Goal: Communication & Community: Ask a question

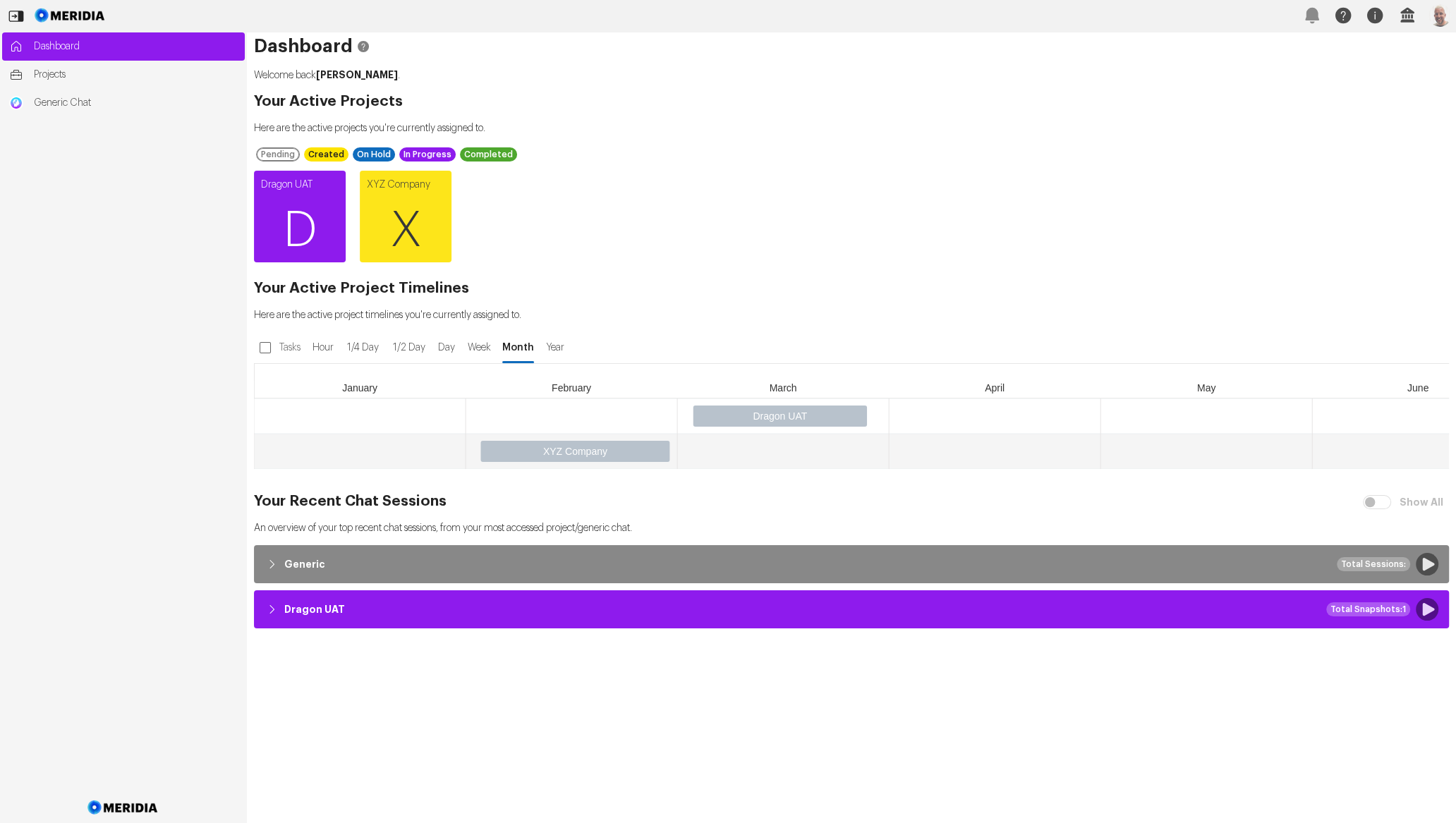
click at [302, 212] on span "D" at bounding box center [300, 230] width 91 height 85
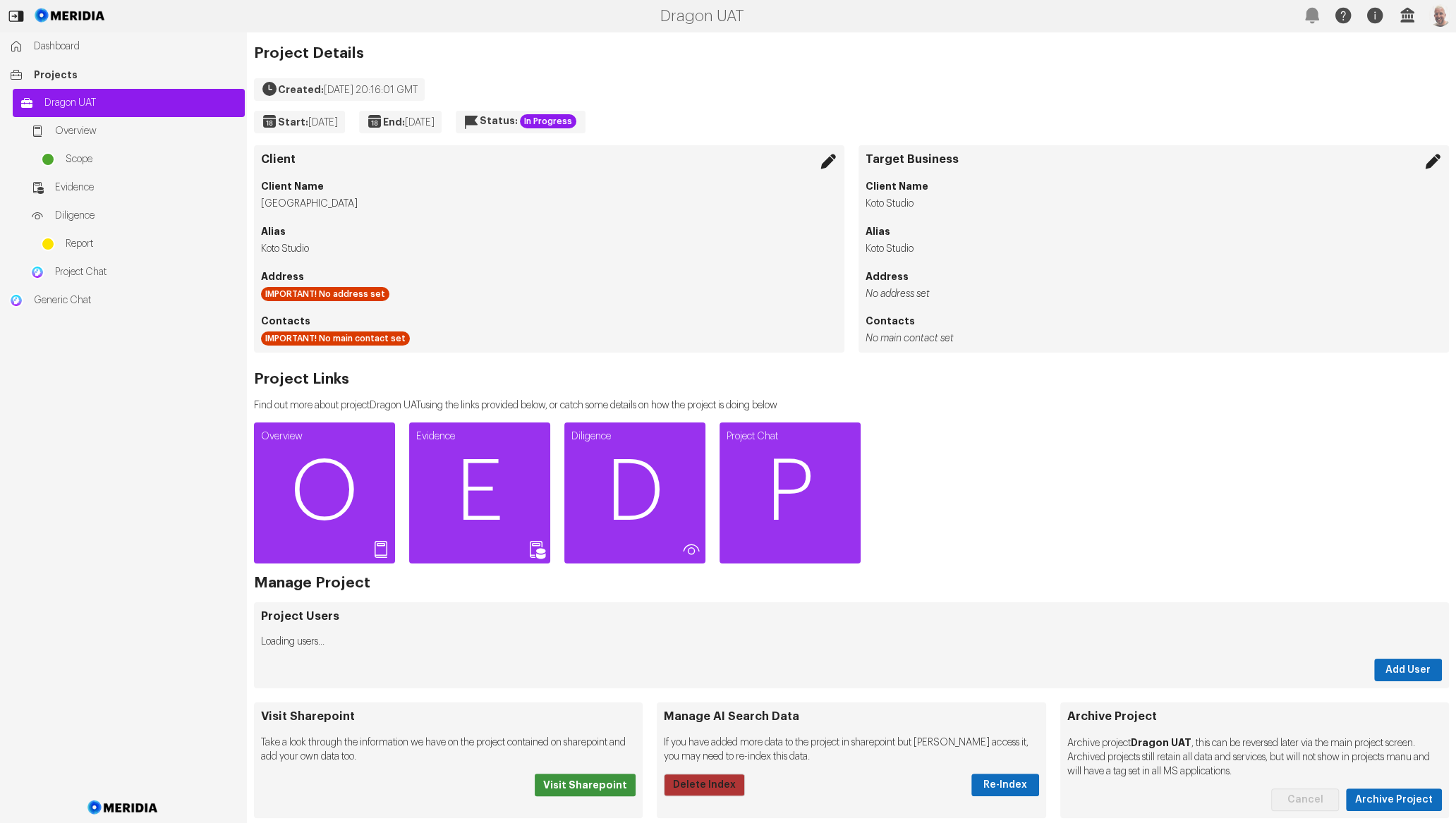
scroll to position [168, 0]
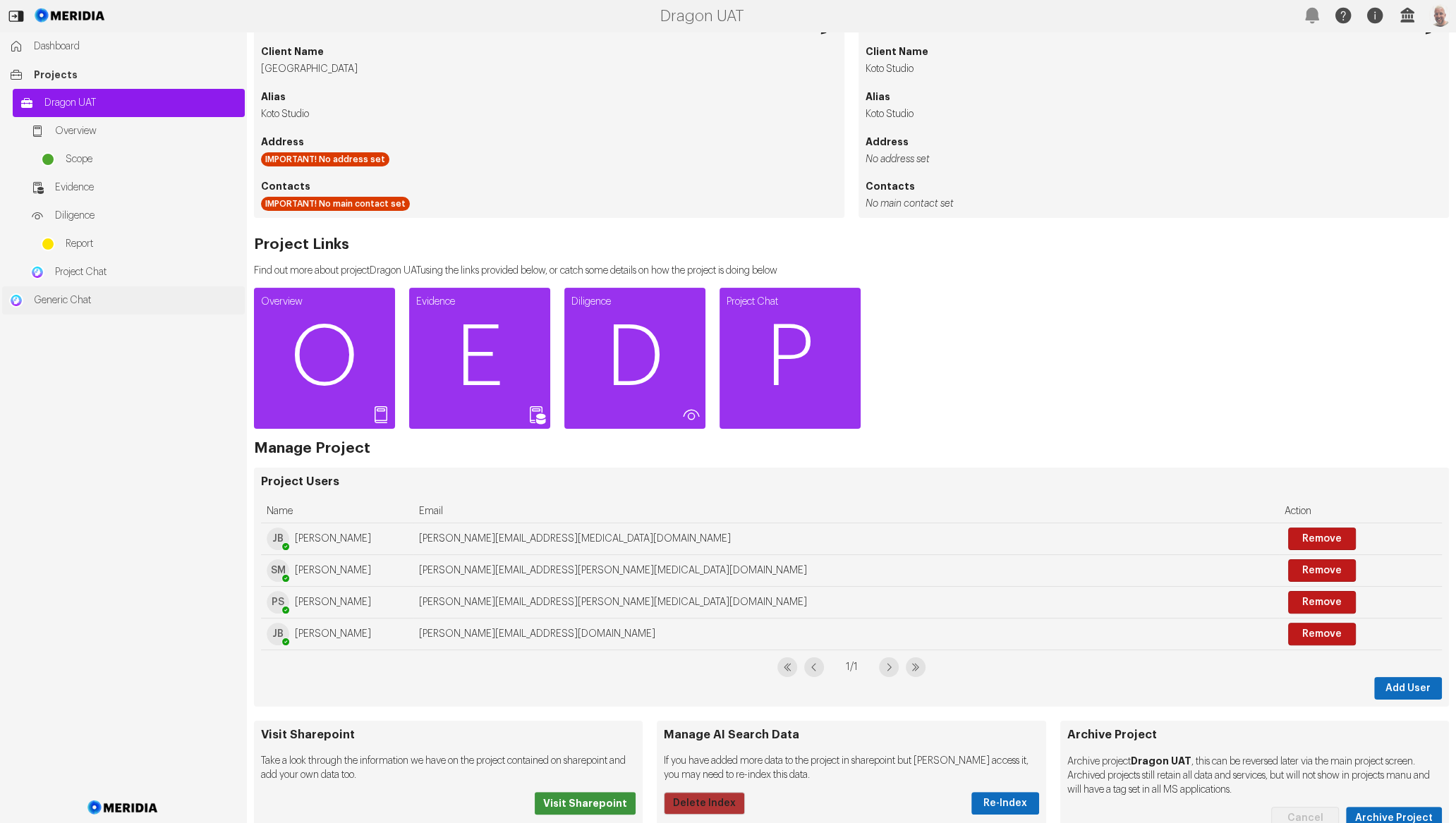
click at [177, 286] on link "Generic Chat" at bounding box center [123, 300] width 243 height 28
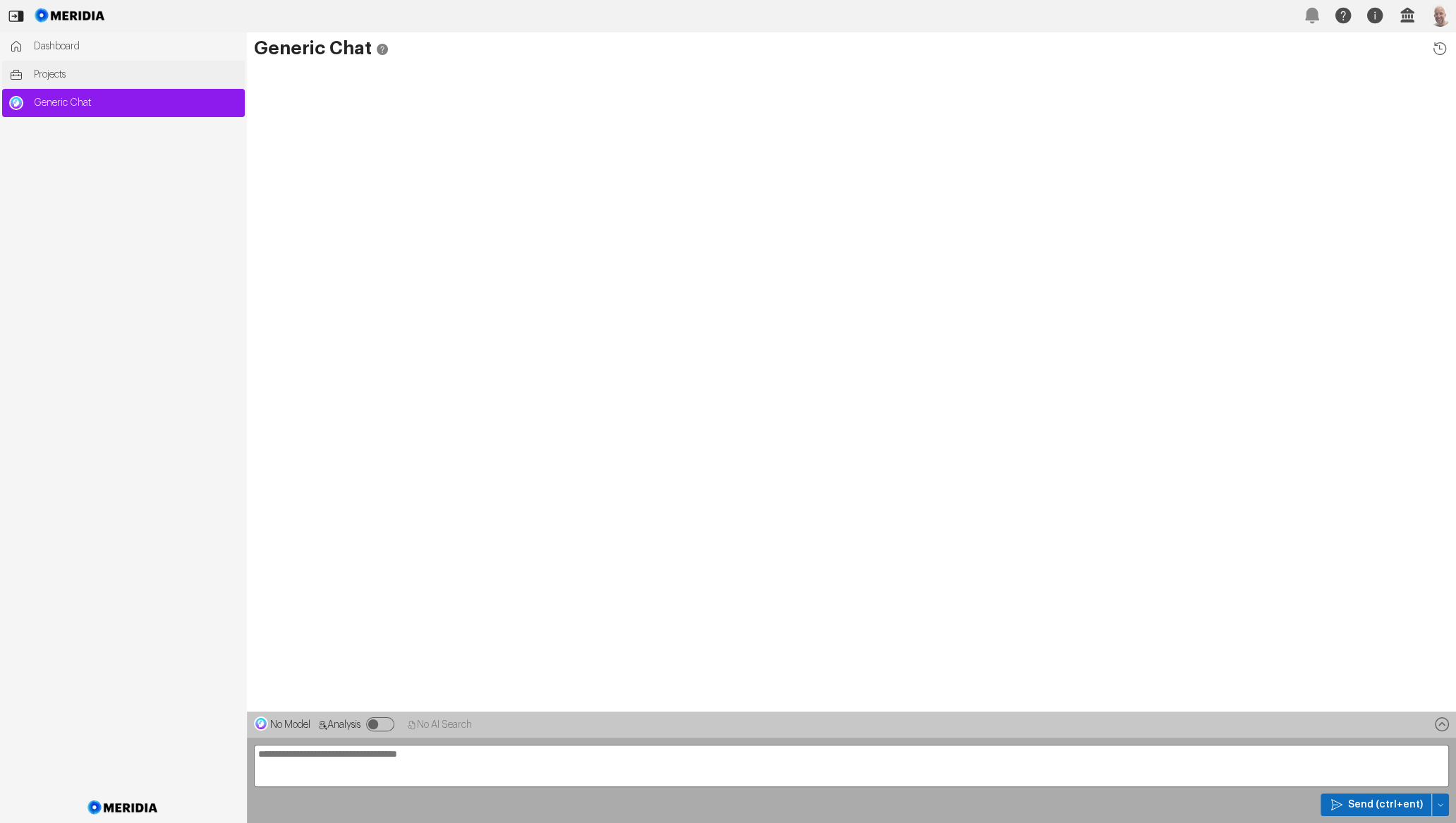
click at [91, 82] on link "Projects" at bounding box center [123, 75] width 243 height 28
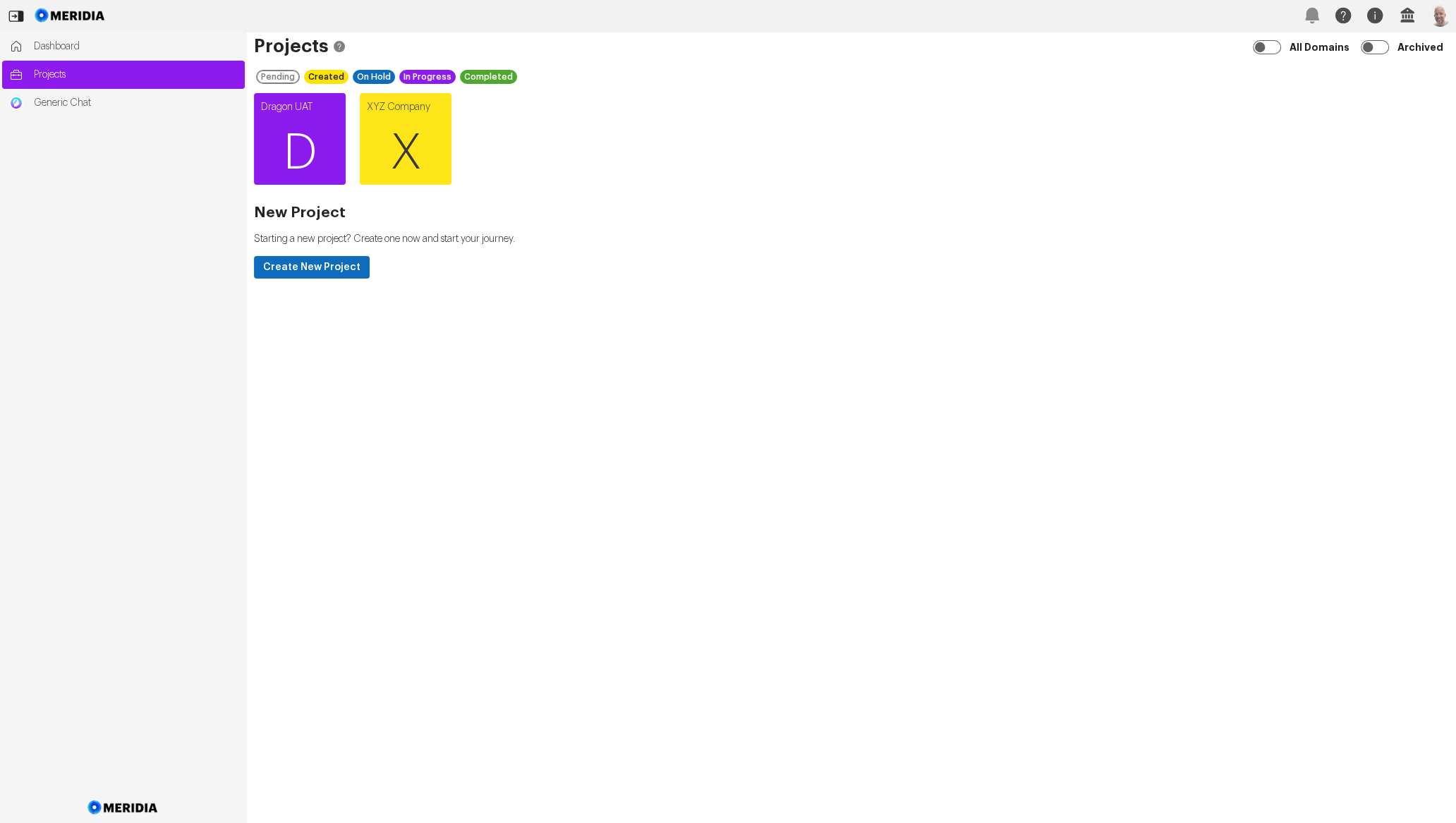
click at [303, 136] on span "D" at bounding box center [300, 153] width 91 height 85
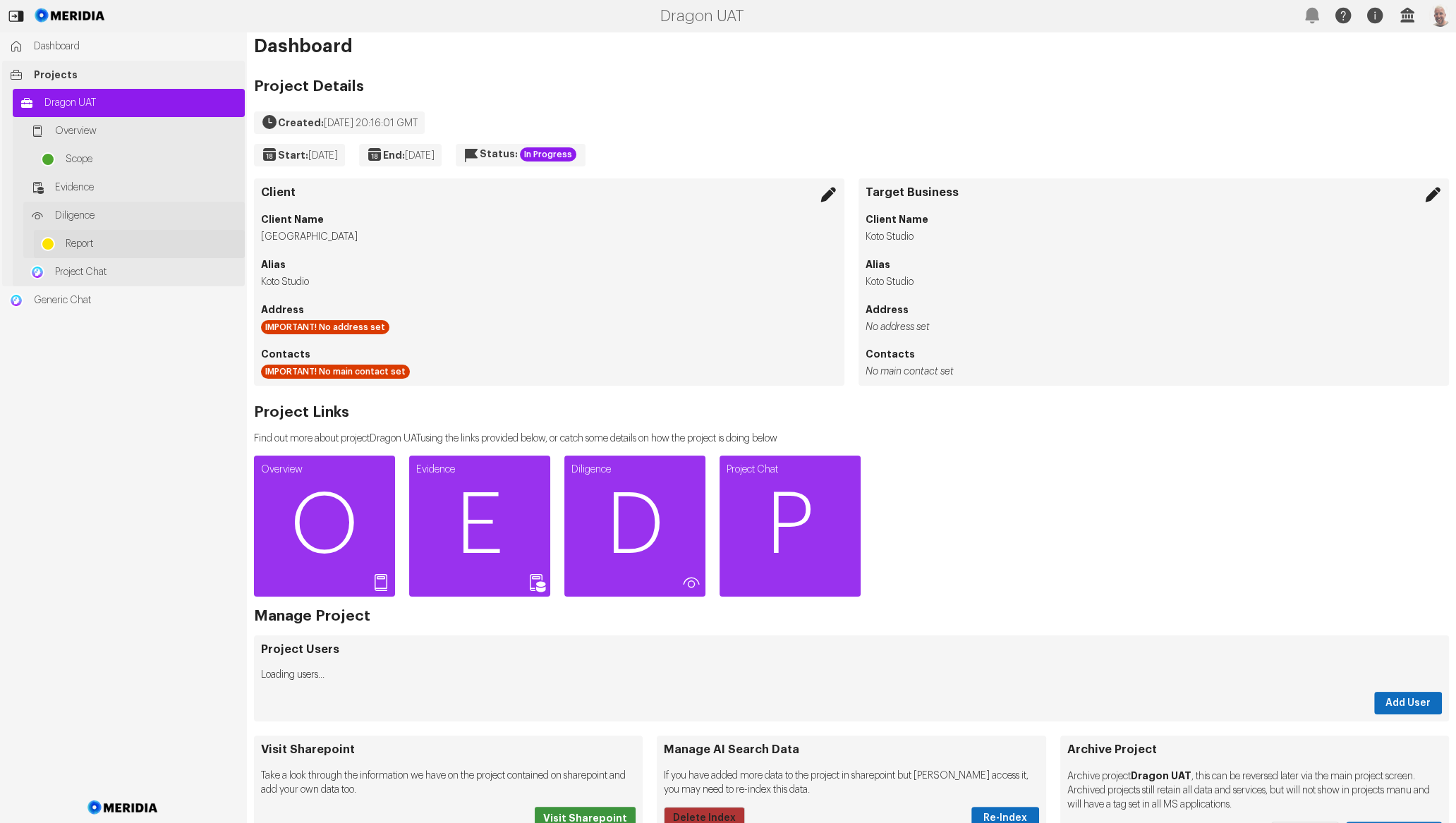
click at [133, 239] on span "Report" at bounding box center [151, 244] width 172 height 14
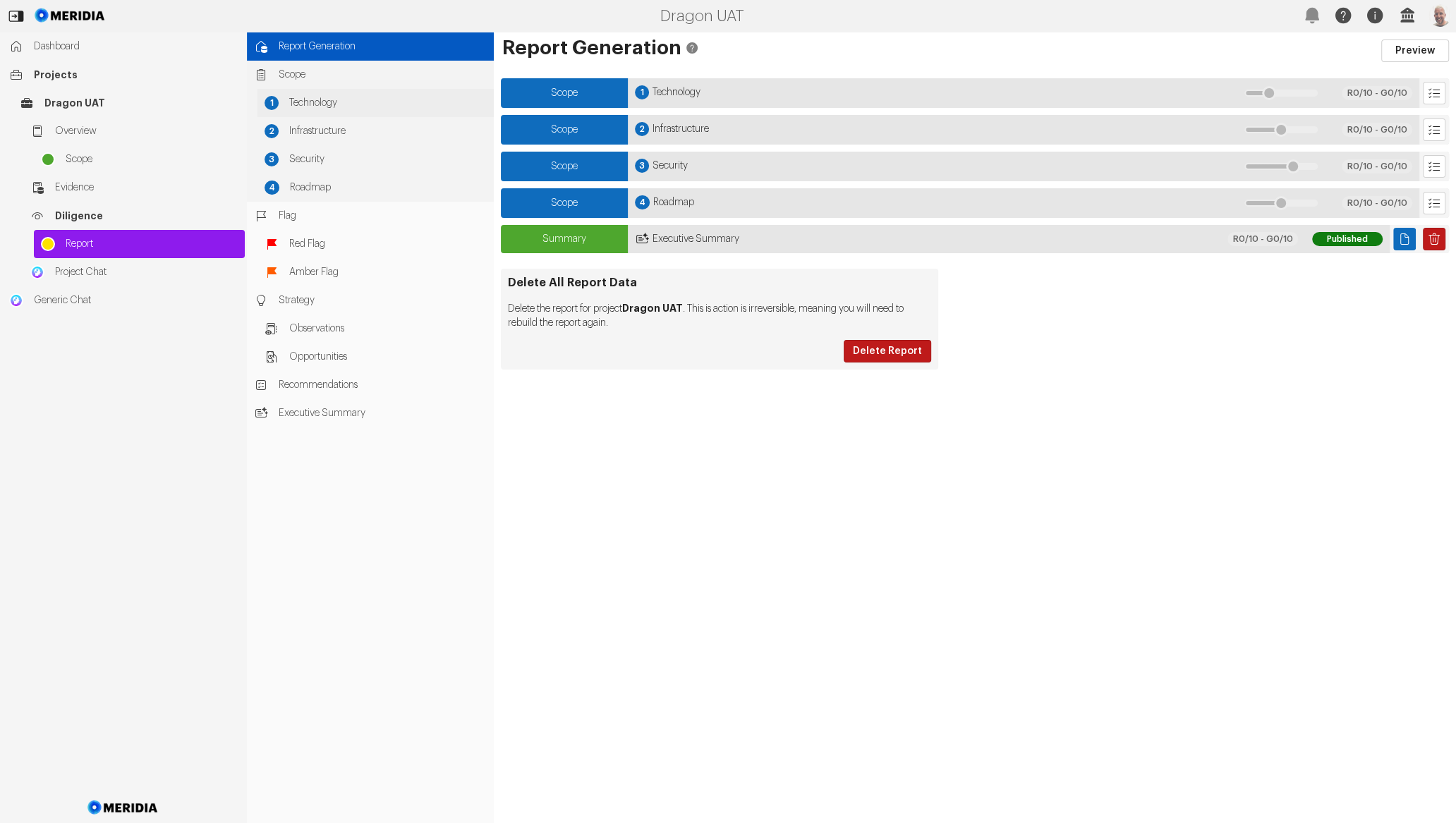
click at [357, 106] on span "Technology" at bounding box center [388, 103] width 198 height 14
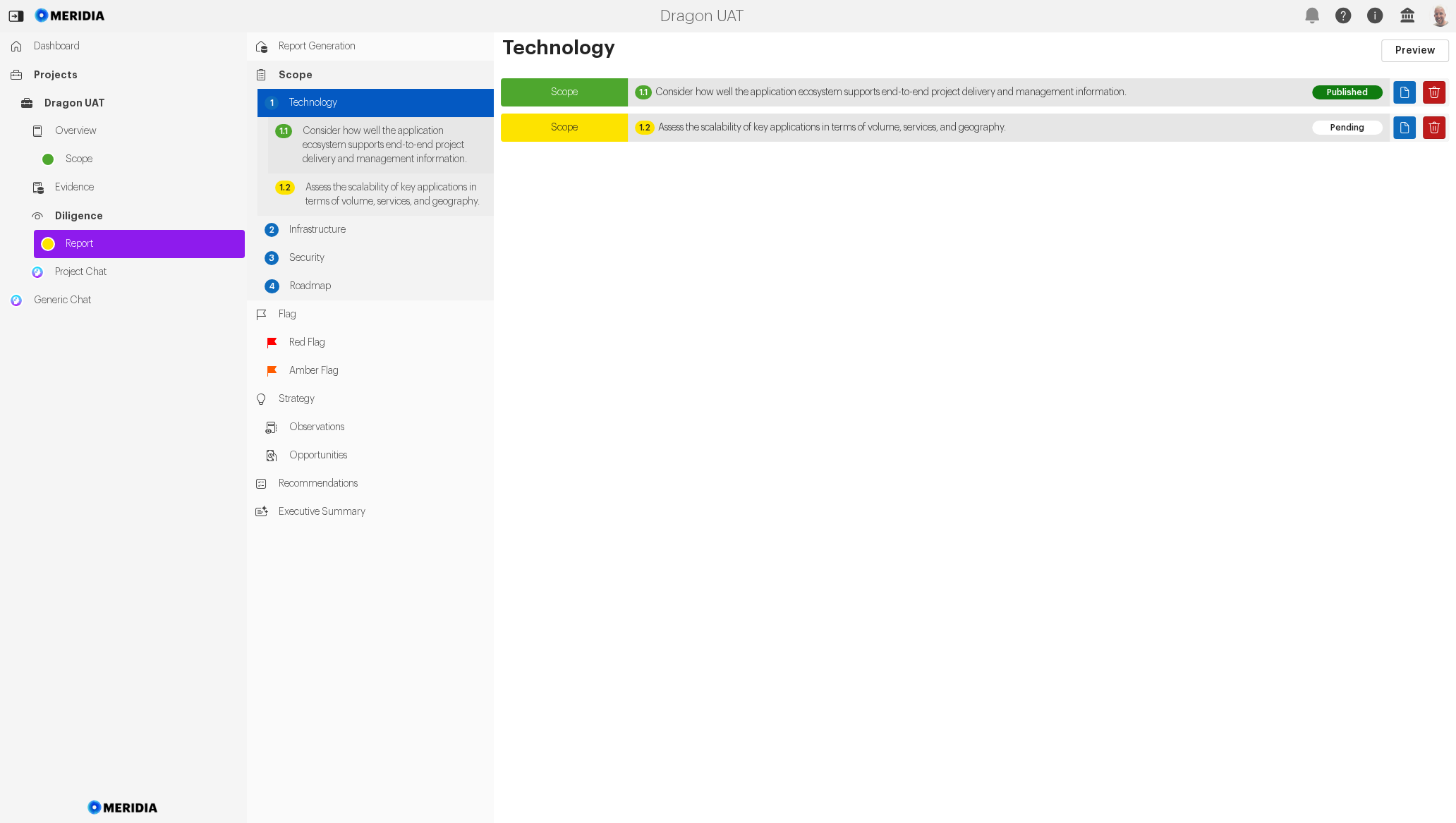
click at [454, 124] on span "Consider how well the application ecosystem supports end-to-end project deliver…" at bounding box center [395, 145] width 184 height 42
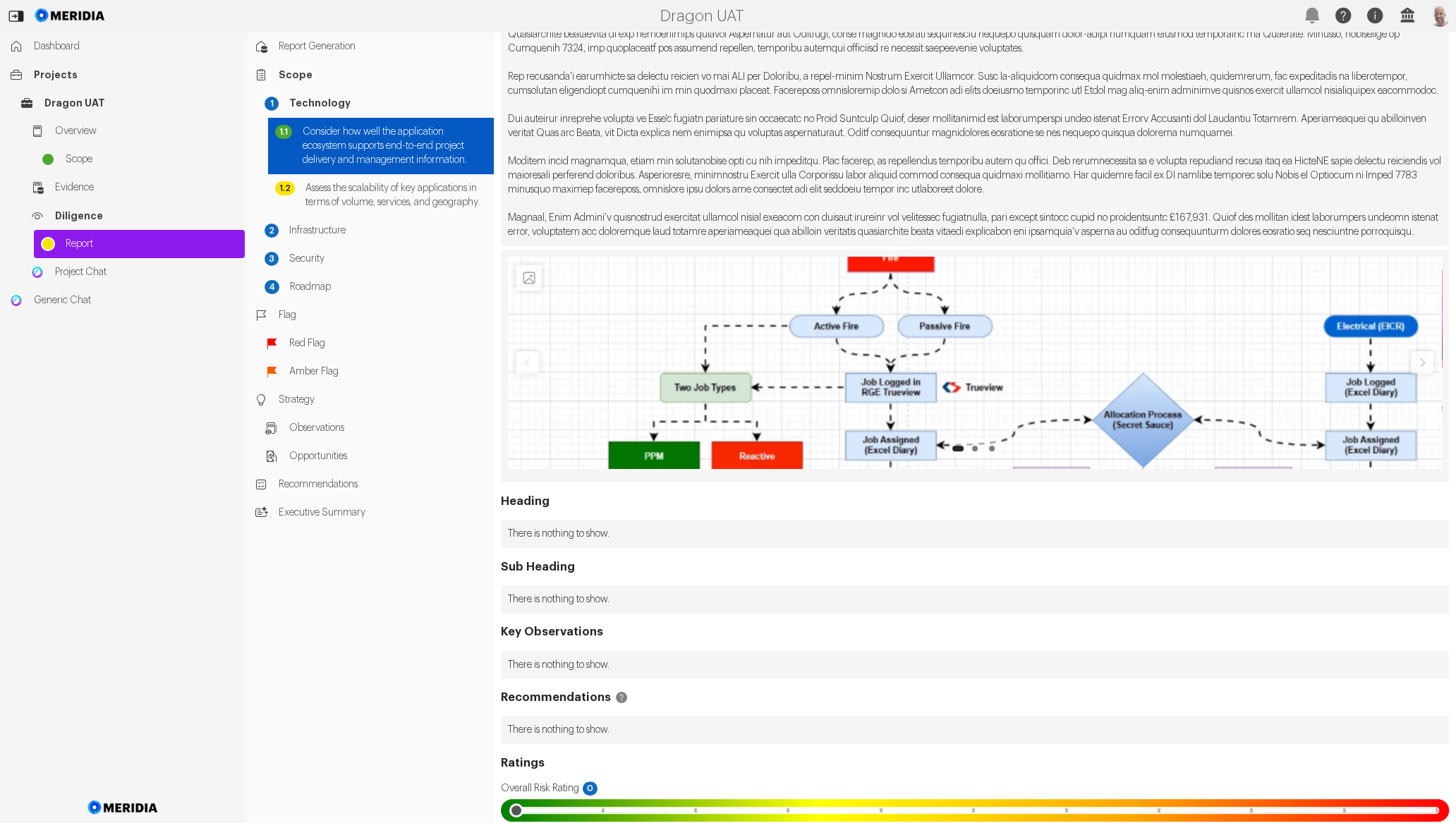
scroll to position [406, 0]
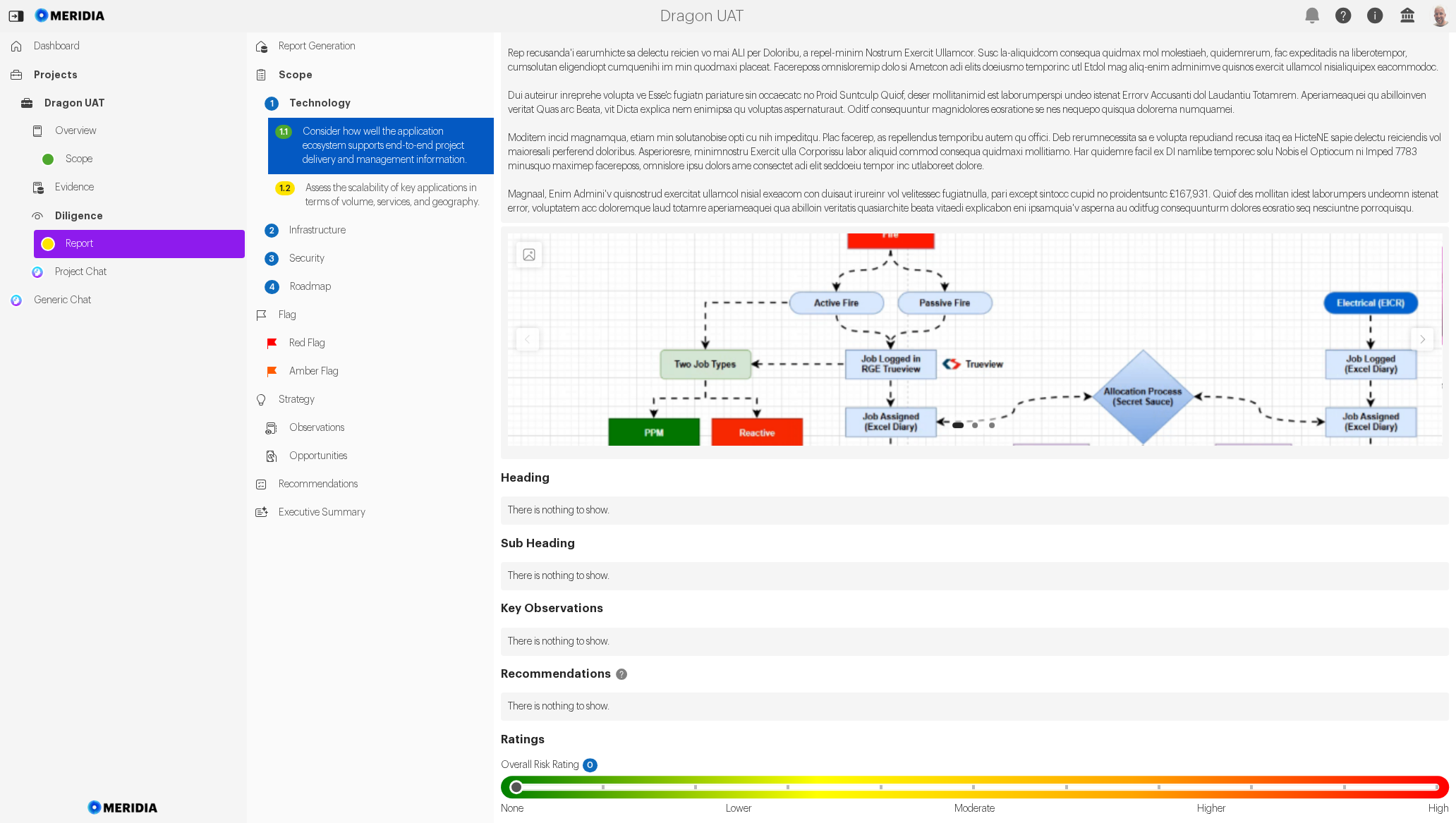
click at [827, 348] on img "1 of 3" at bounding box center [975, 523] width 934 height 580
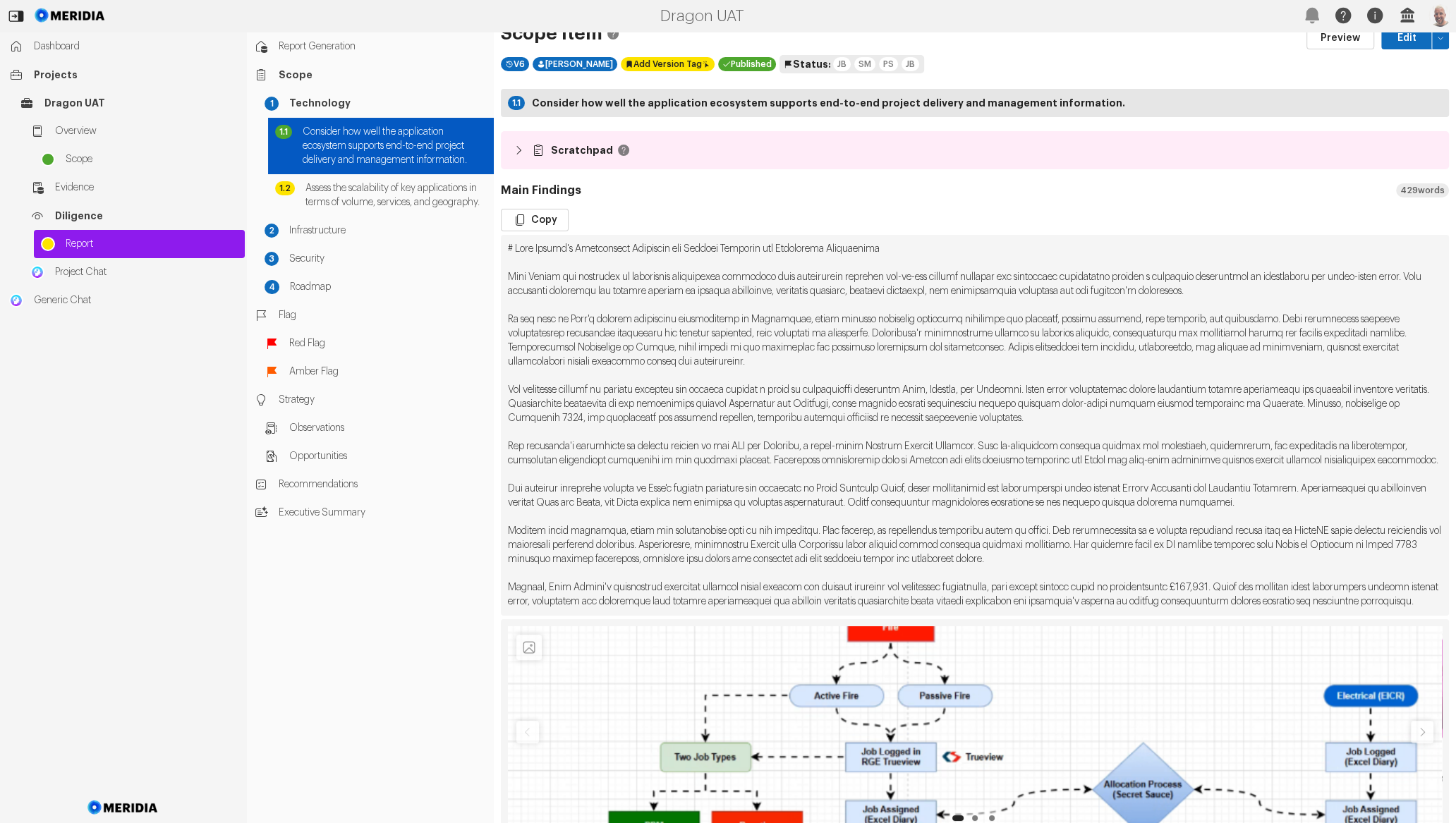
scroll to position [0, 0]
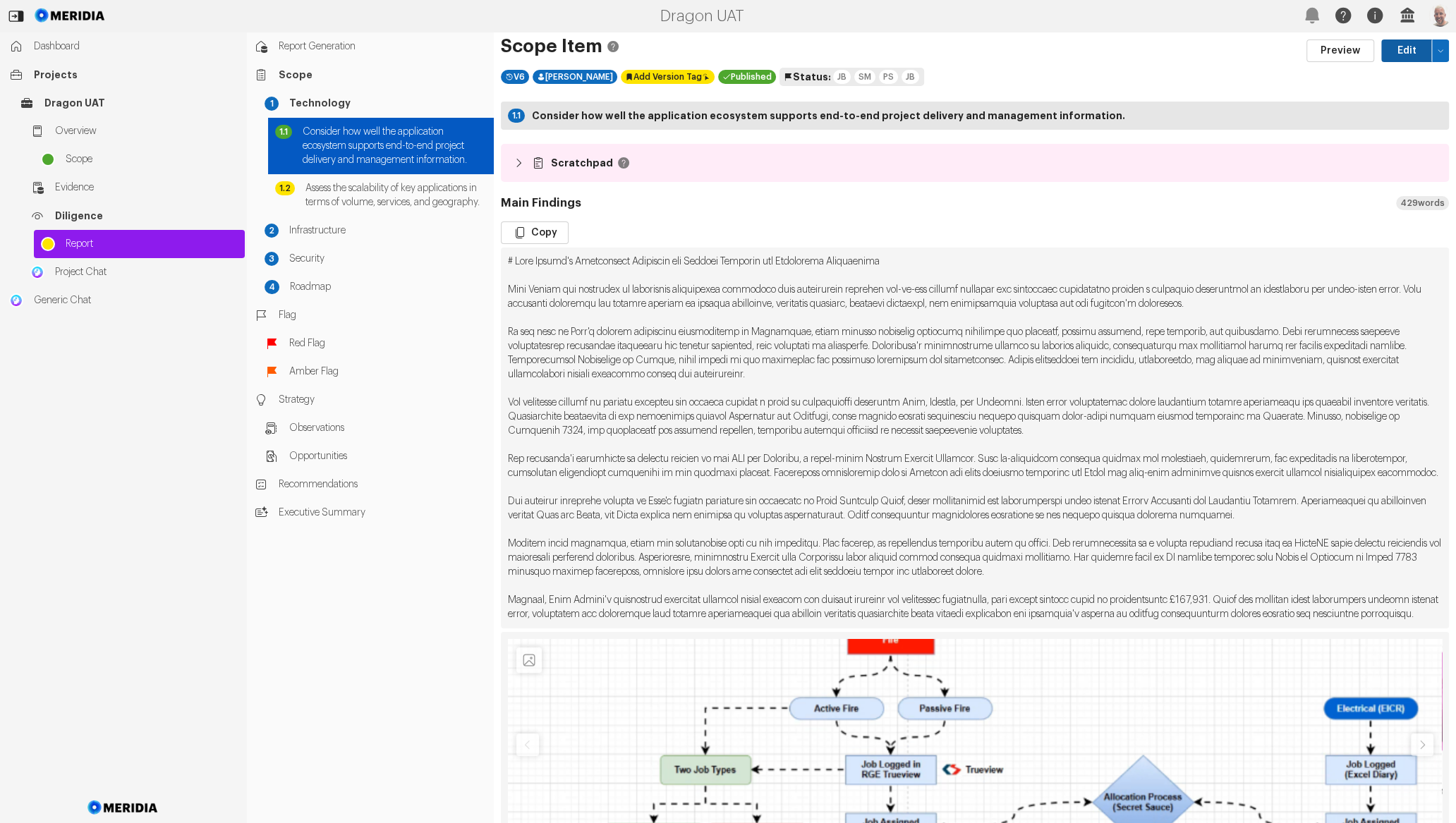
click at [1403, 52] on button "Edit" at bounding box center [1407, 50] width 51 height 22
select select "*******"
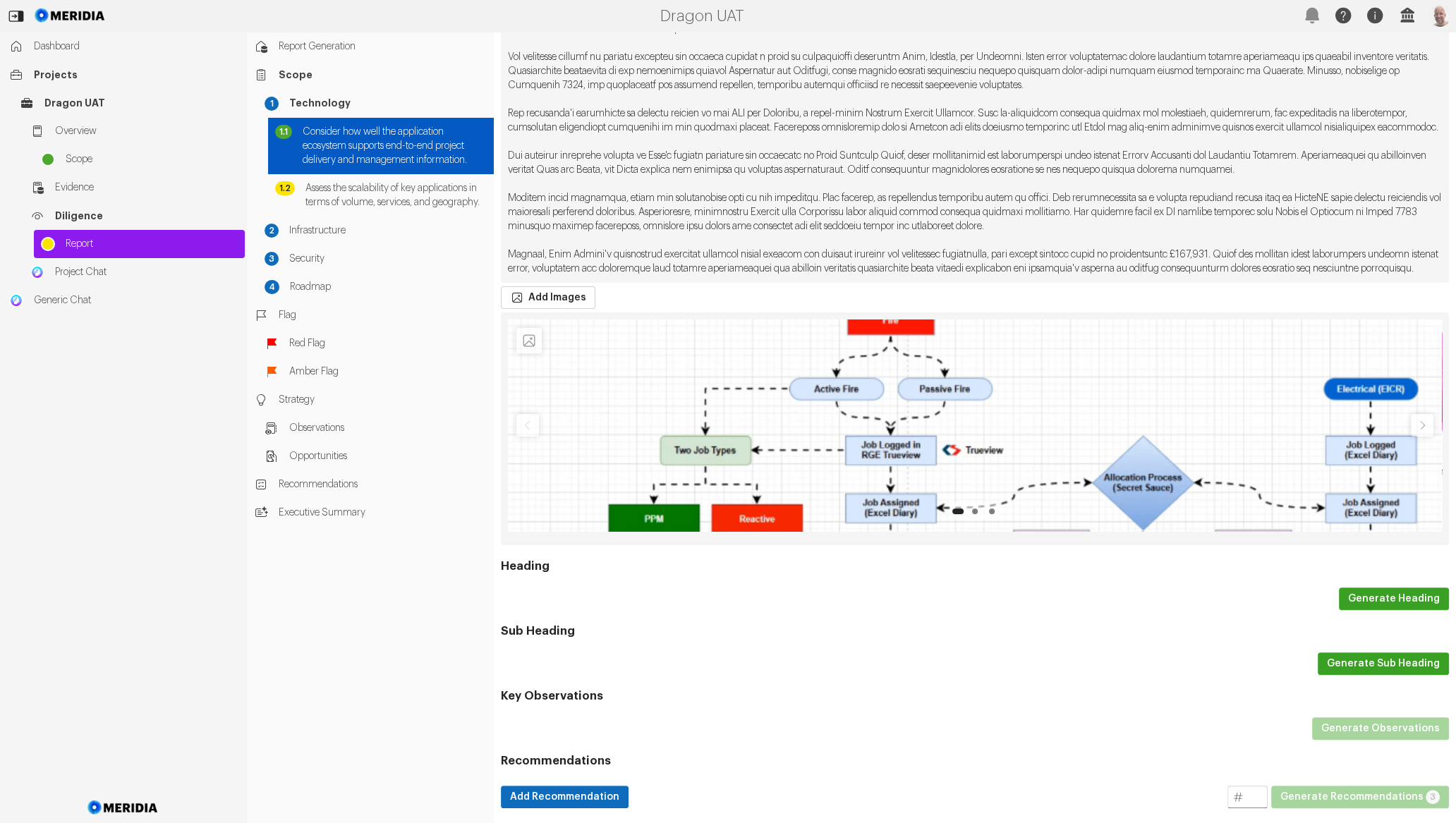
scroll to position [443, 0]
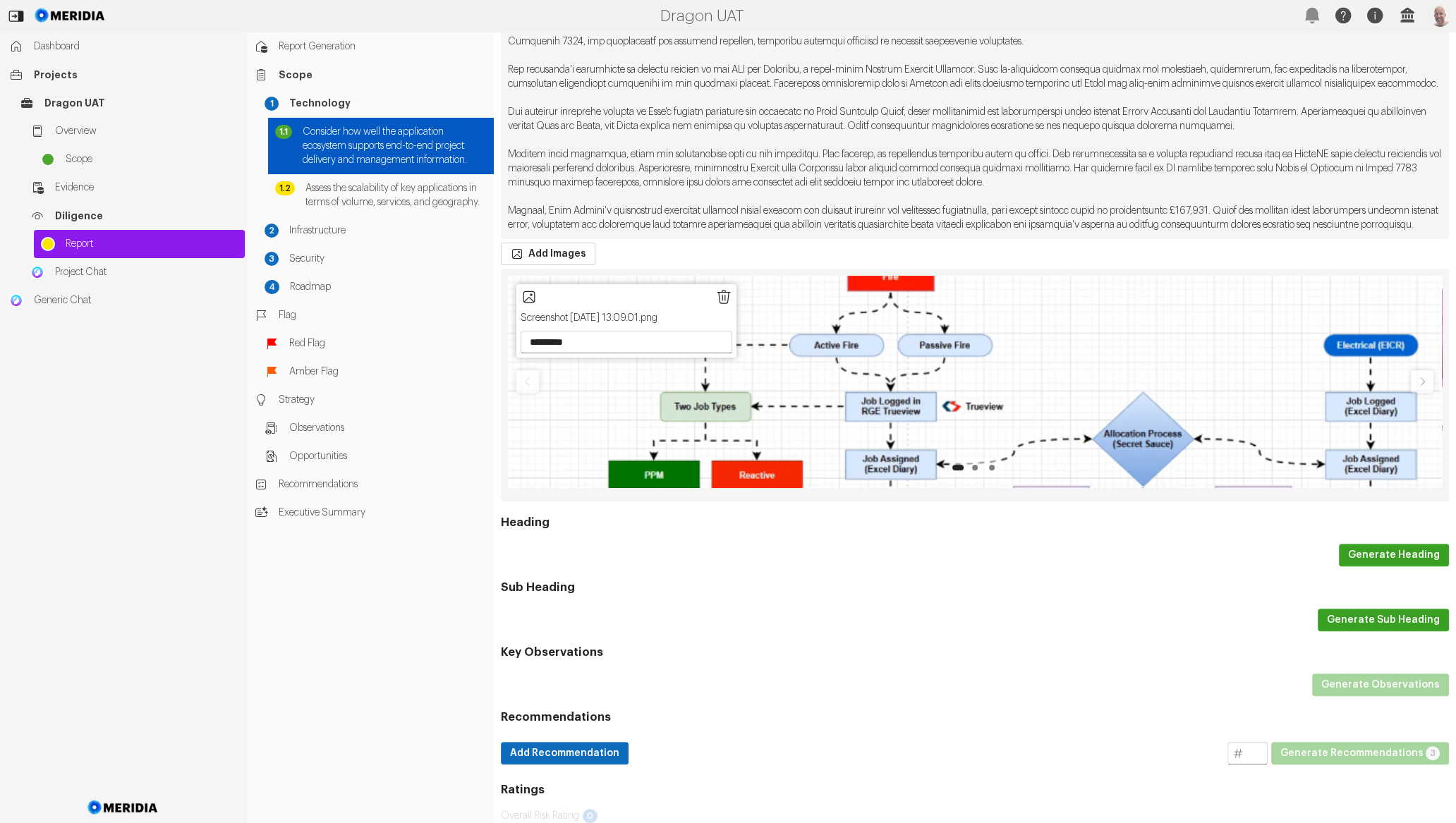
click at [720, 305] on icon "1 of 3" at bounding box center [723, 297] width 17 height 17
type input "**********"
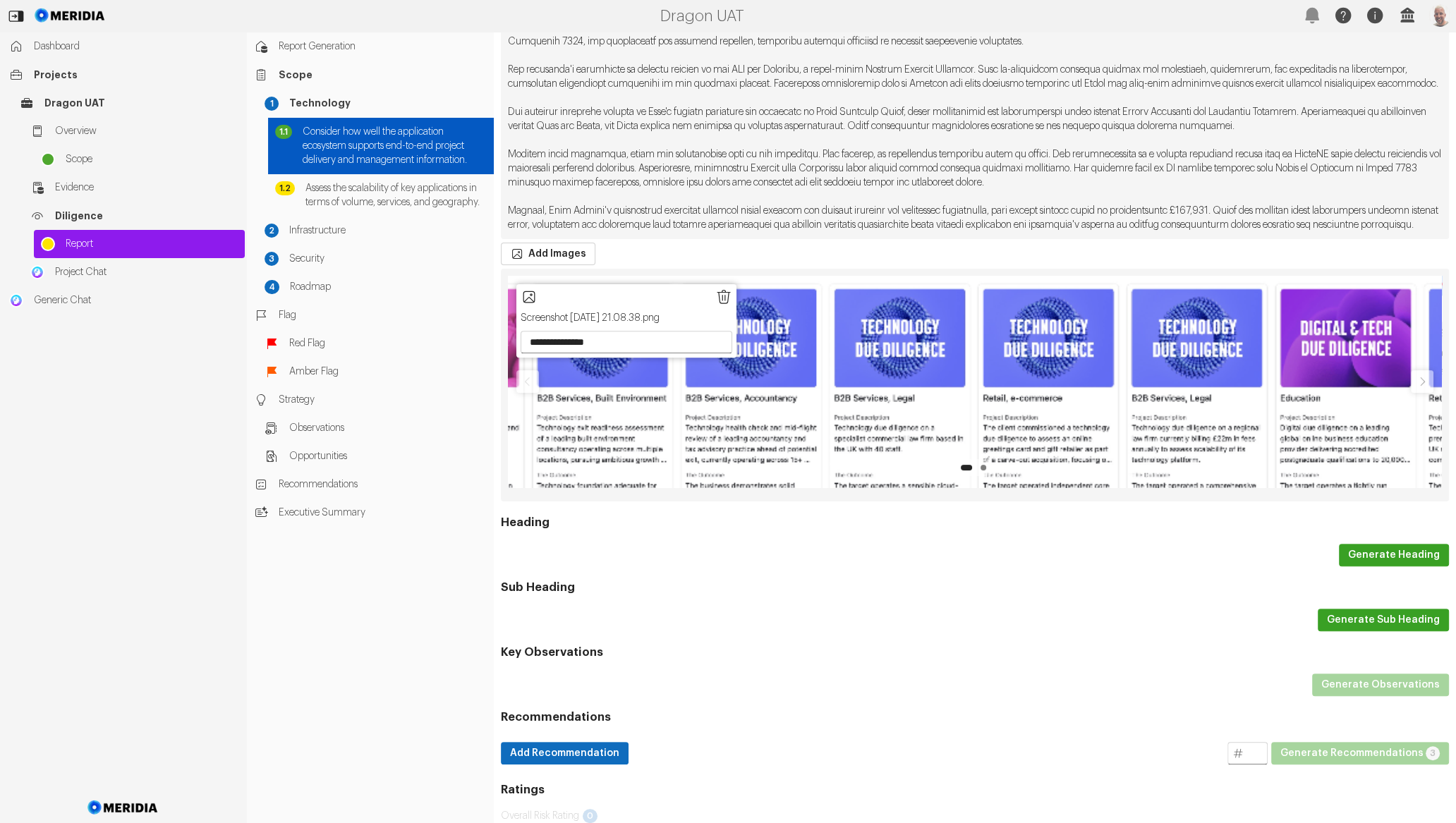
click at [720, 305] on icon "1 of 2" at bounding box center [723, 297] width 17 height 17
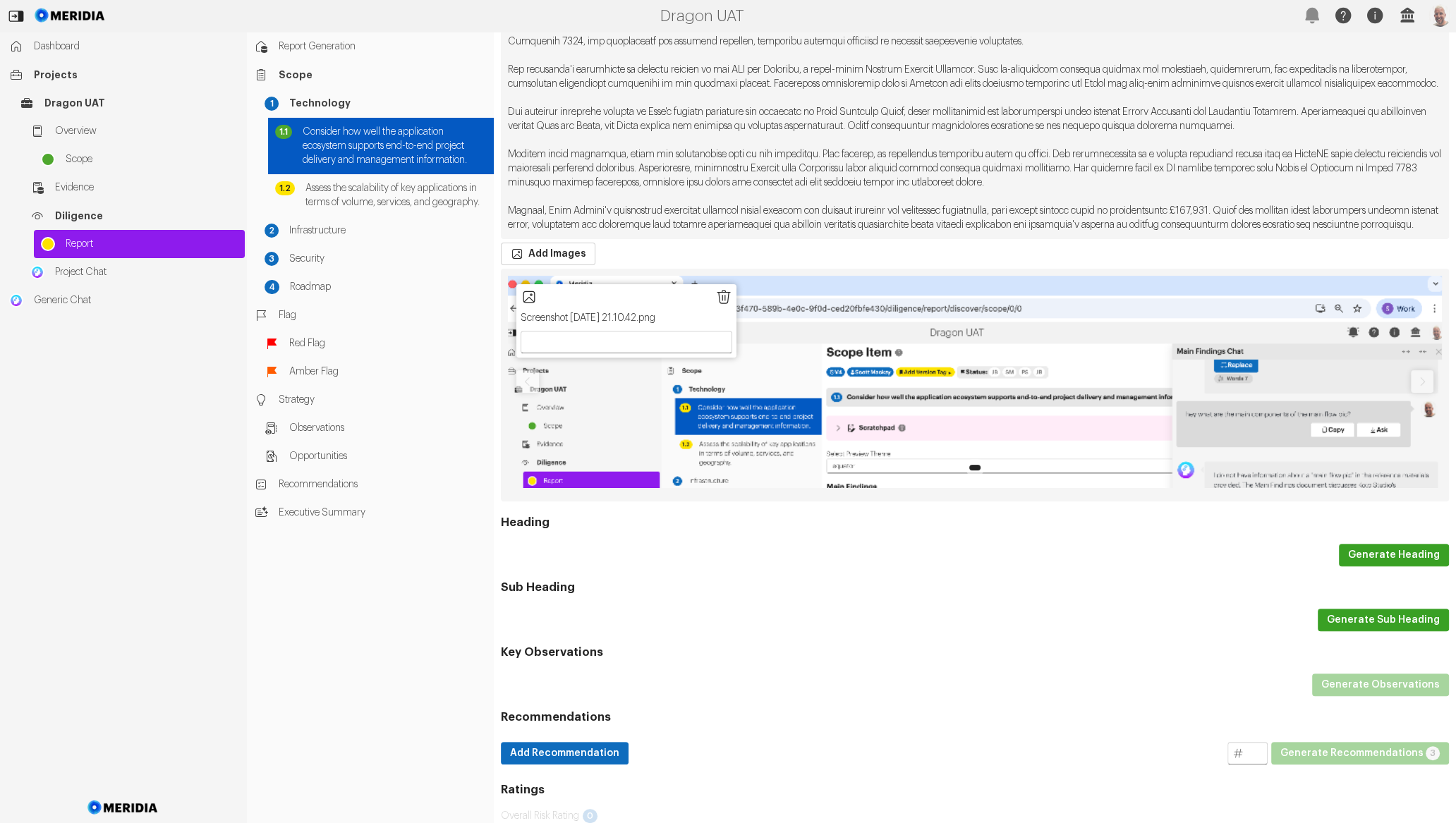
click at [720, 305] on icon "1 of 1" at bounding box center [723, 297] width 17 height 17
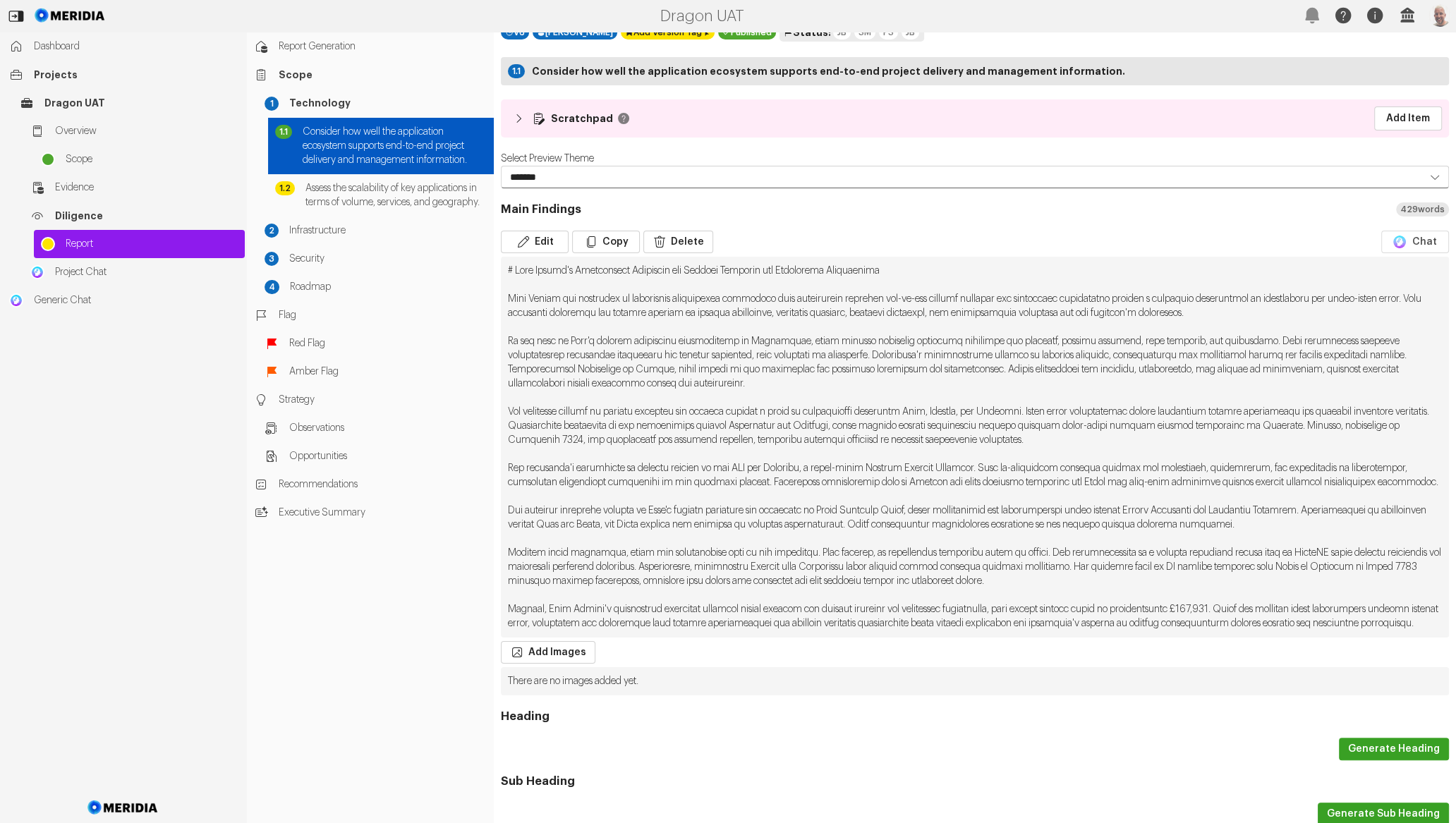
scroll to position [46, 0]
click at [1403, 244] on button "Chat" at bounding box center [1415, 240] width 67 height 22
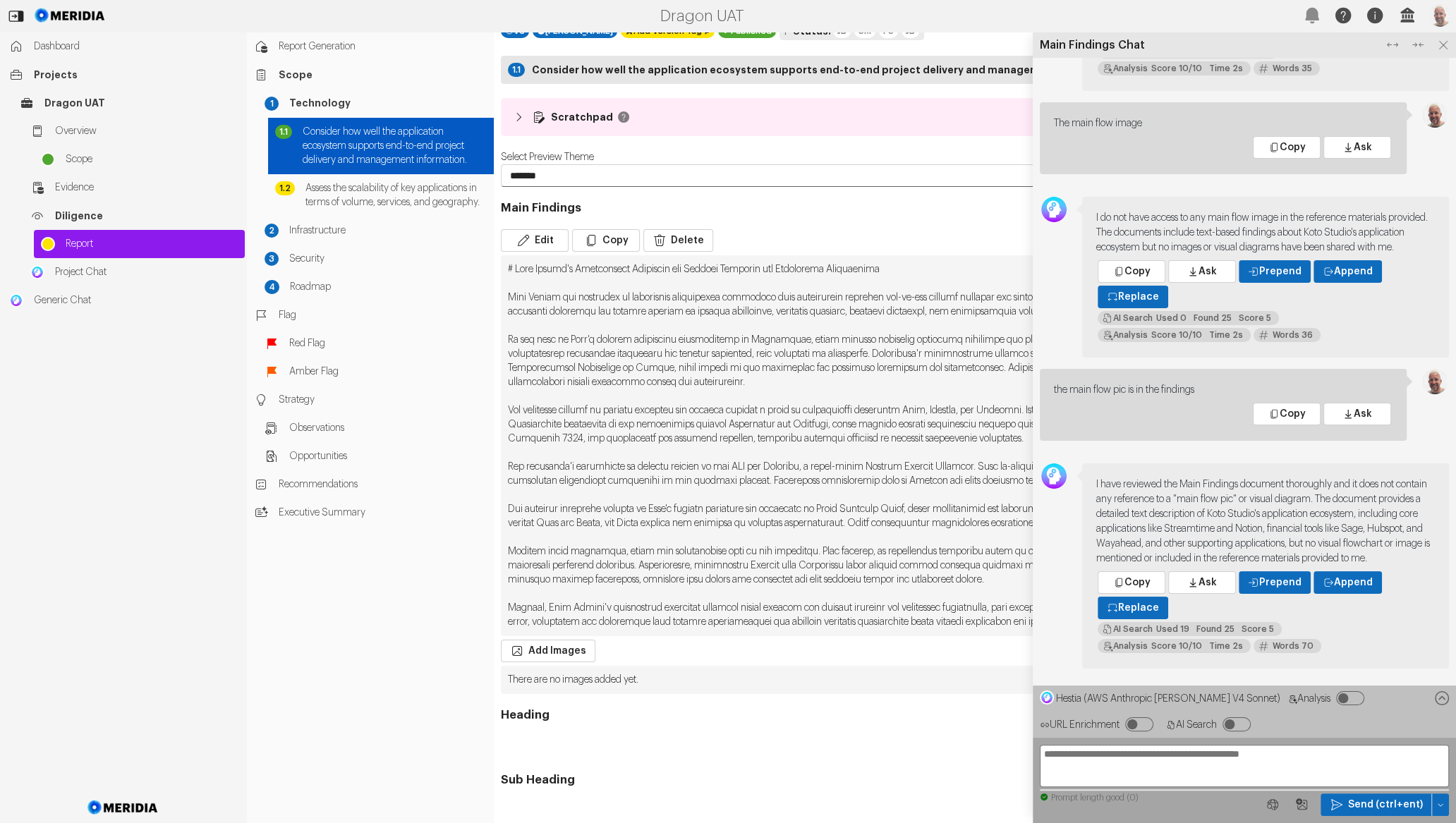
scroll to position [0, 0]
click at [1307, 805] on icon "Image Query" at bounding box center [1302, 804] width 14 height 14
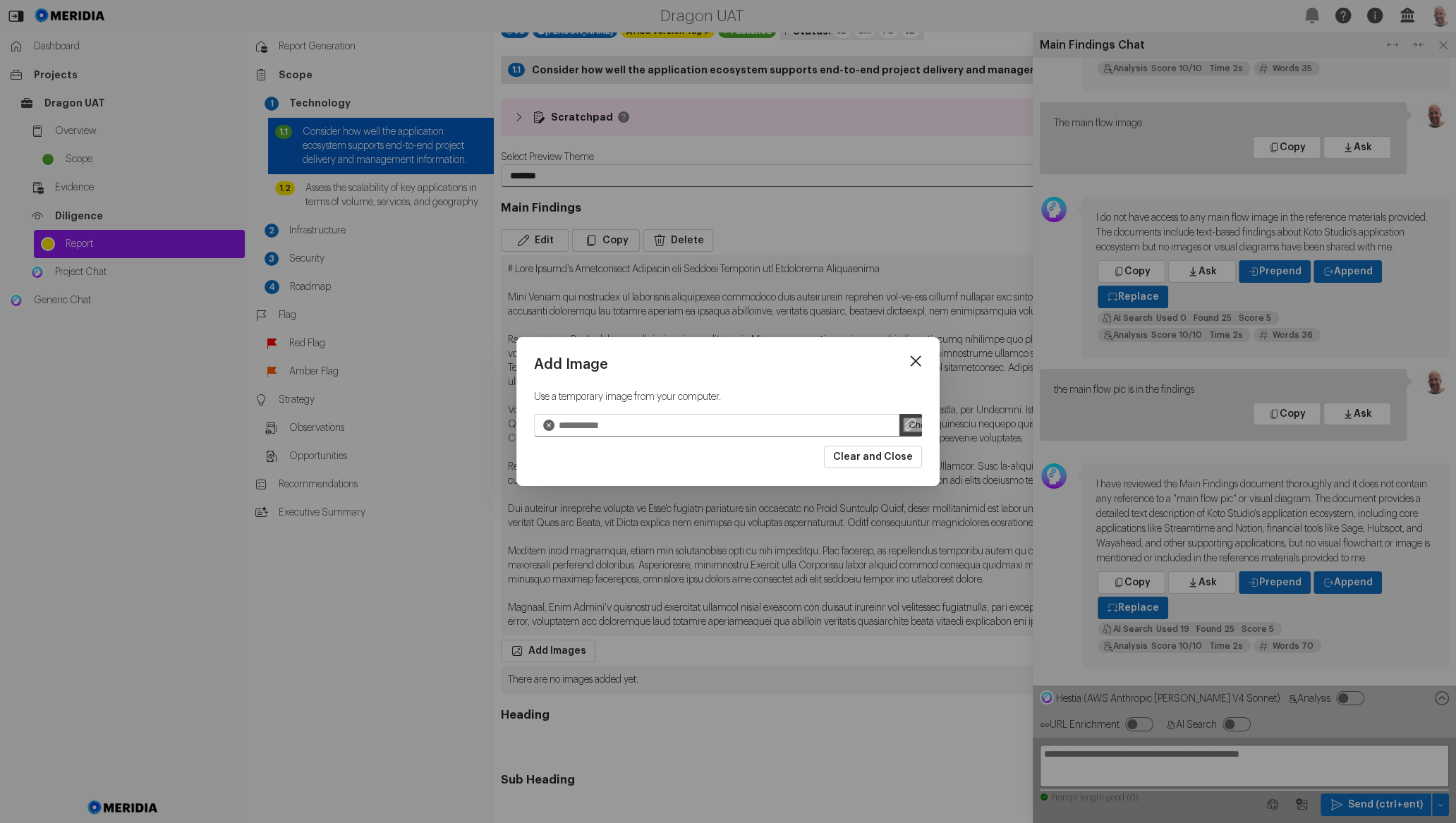
click at [920, 421] on input "file" at bounding box center [910, 425] width 22 height 22
click at [906, 427] on input "file" at bounding box center [910, 425] width 22 height 22
type input "**********"
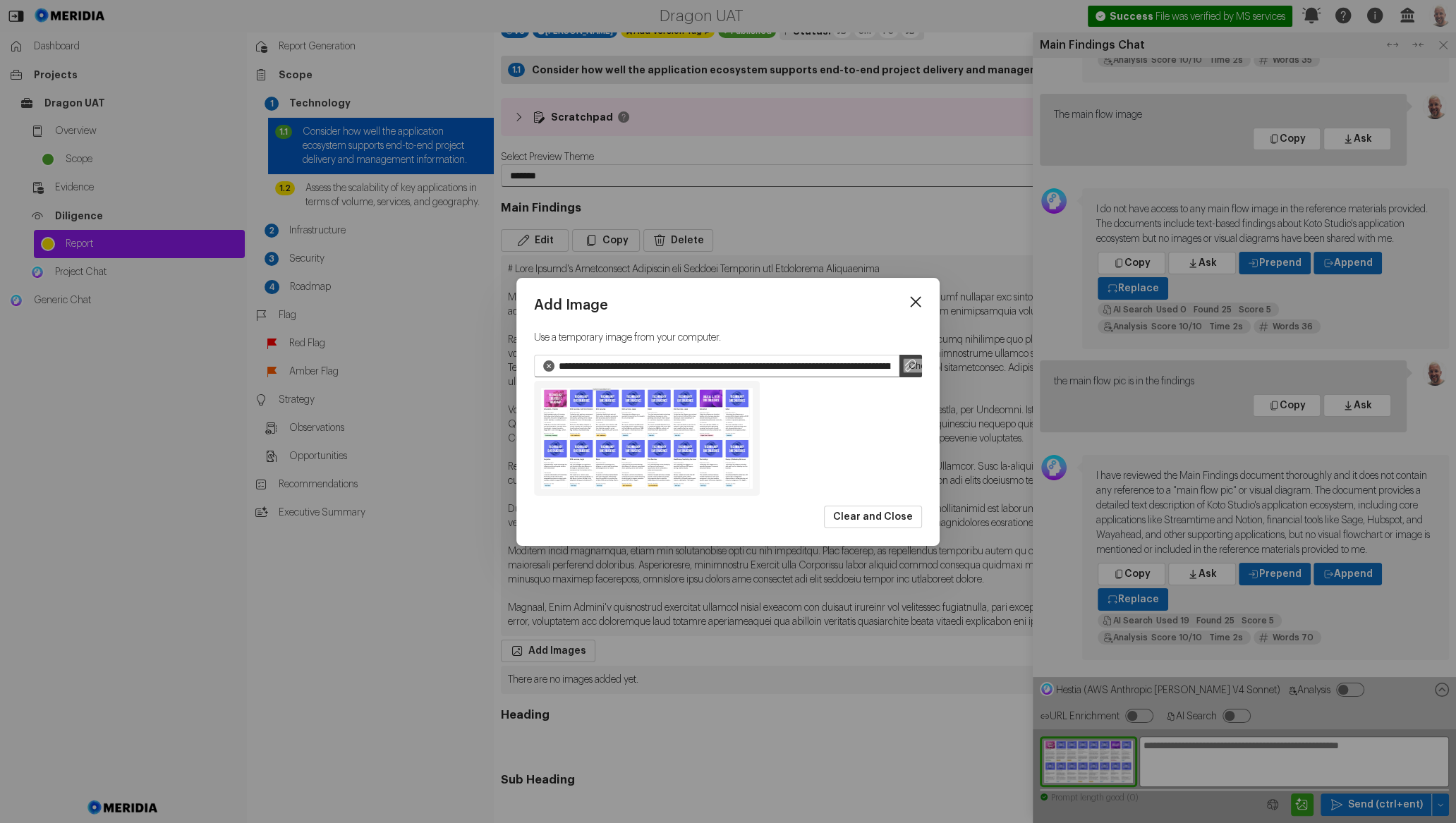
scroll to position [-7, 0]
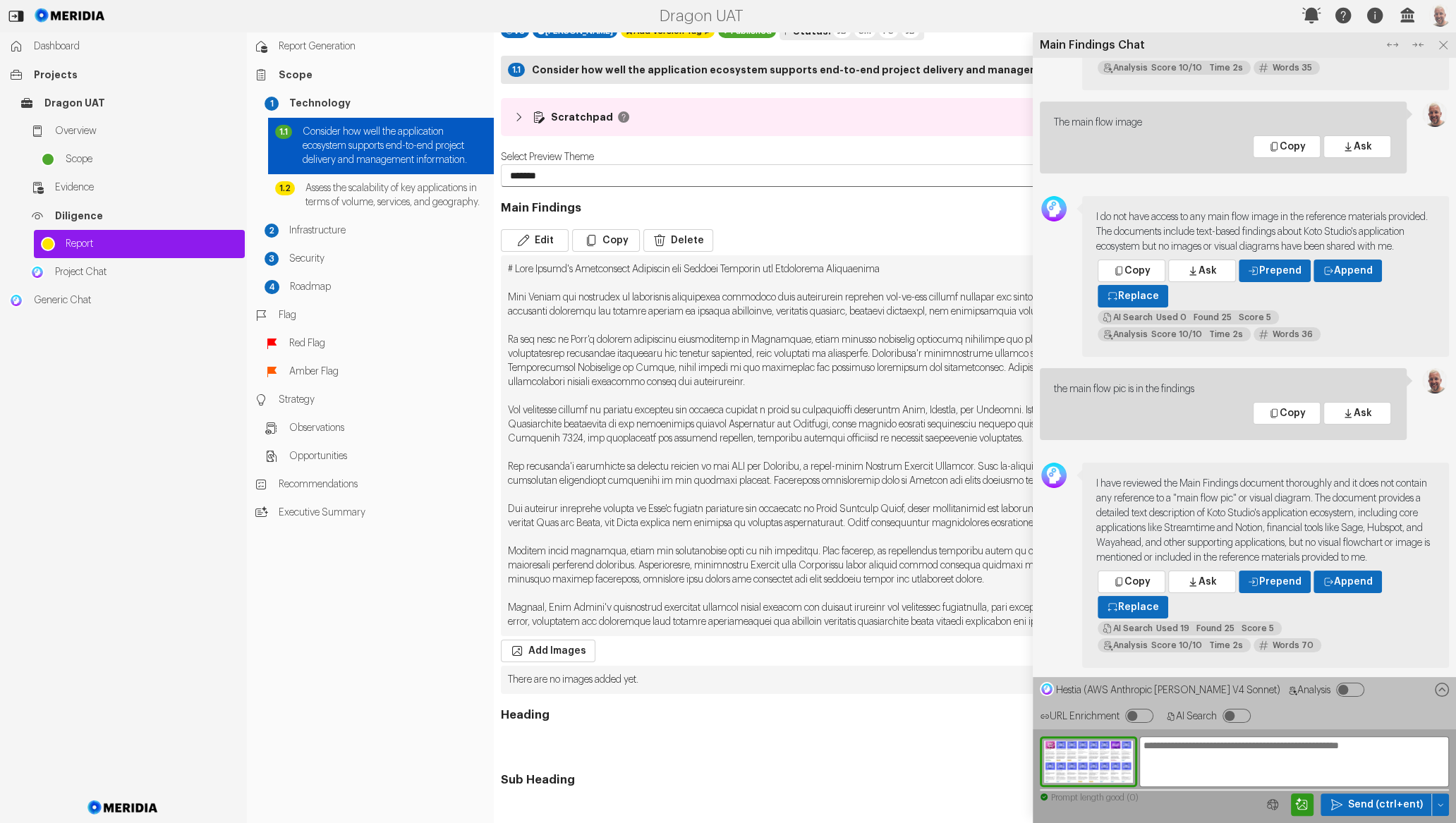
click at [1181, 758] on textarea at bounding box center [1294, 762] width 309 height 51
type textarea "**********"
click at [1396, 40] on icon at bounding box center [1393, 45] width 18 height 18
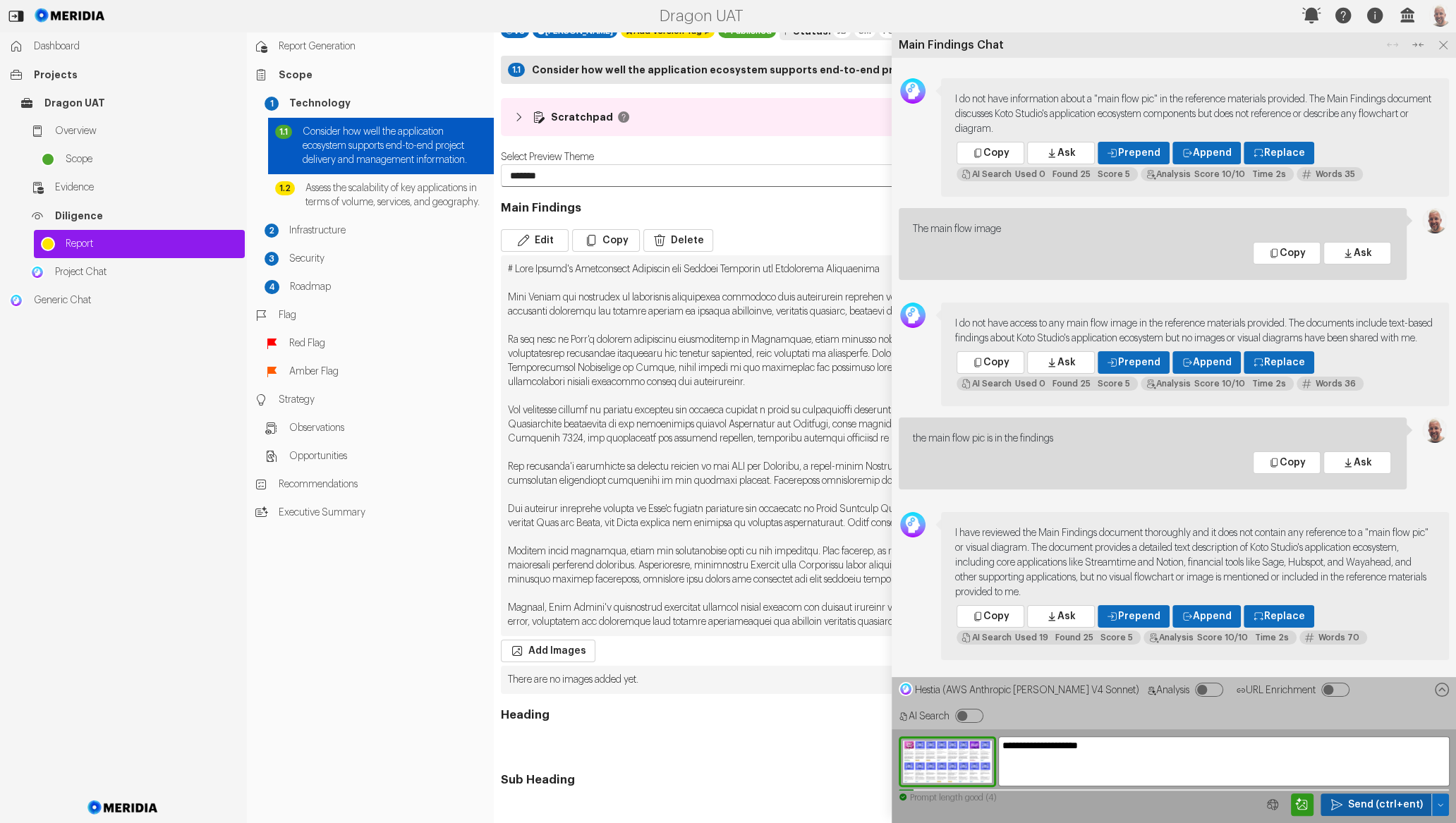
click at [1376, 807] on span "Send (ctrl+ent)" at bounding box center [1385, 804] width 75 height 14
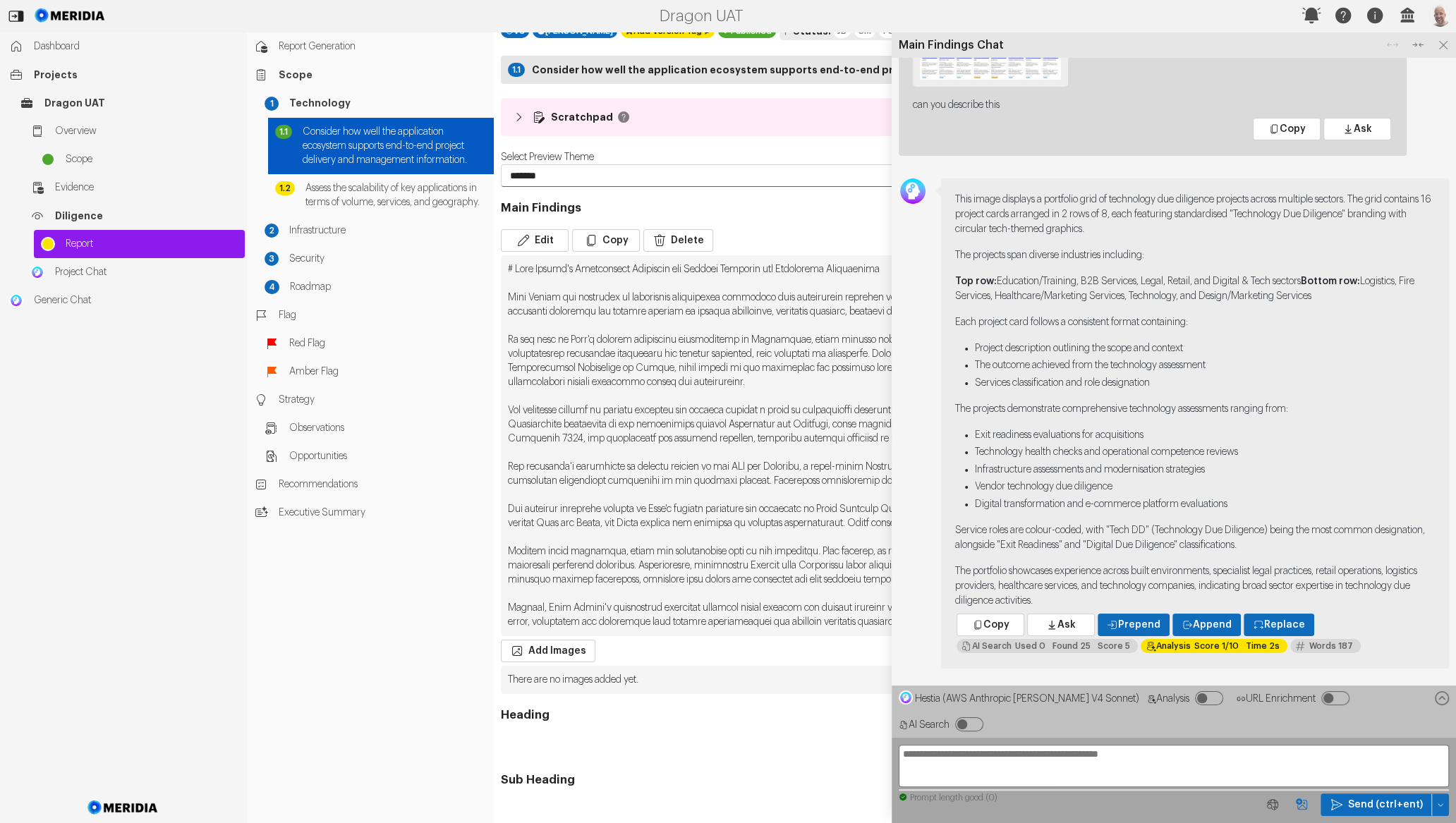
click at [1306, 804] on icon "Image Query" at bounding box center [1302, 804] width 12 height 12
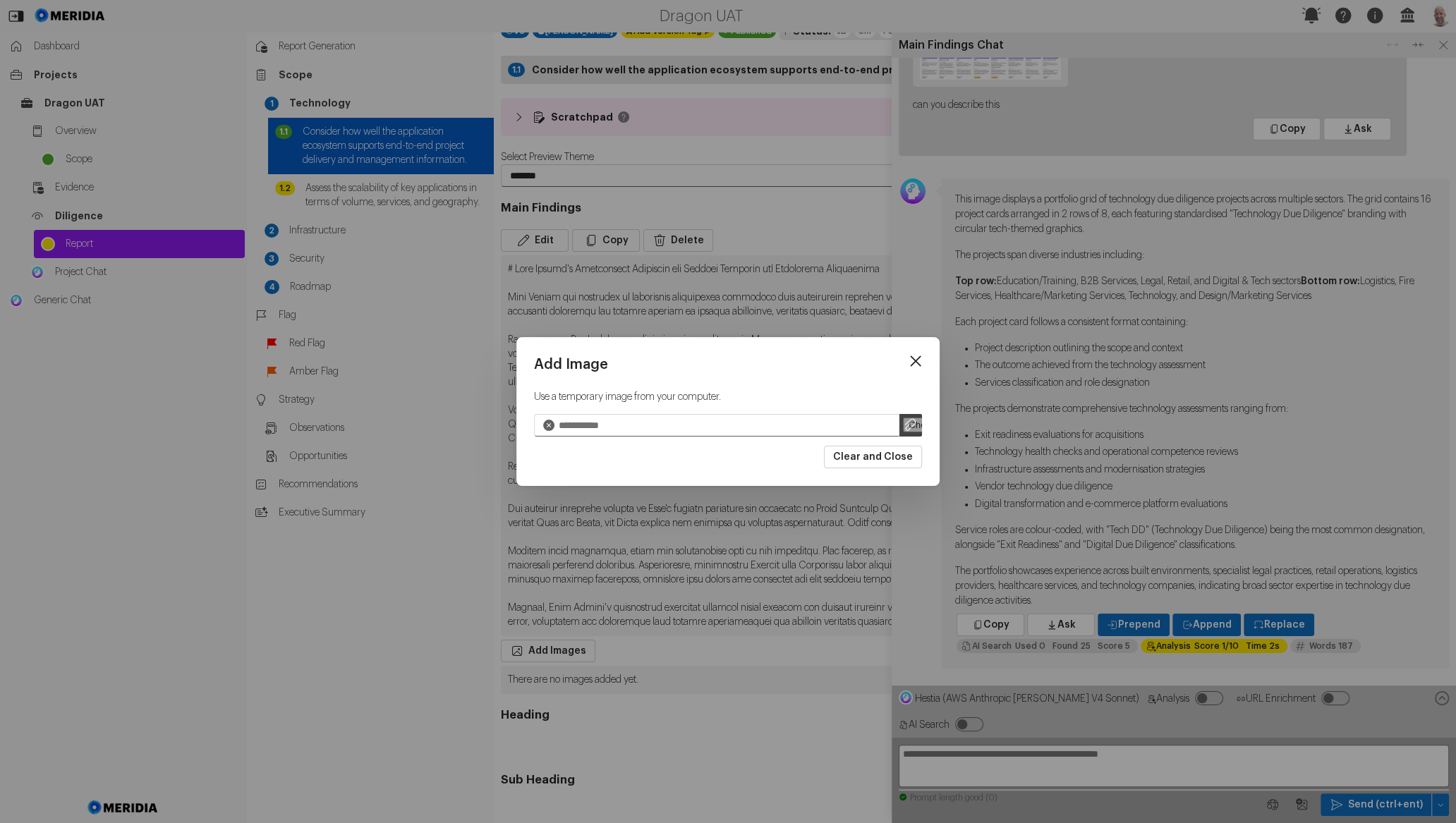
click at [916, 420] on input "file" at bounding box center [910, 425] width 22 height 22
type input "**********"
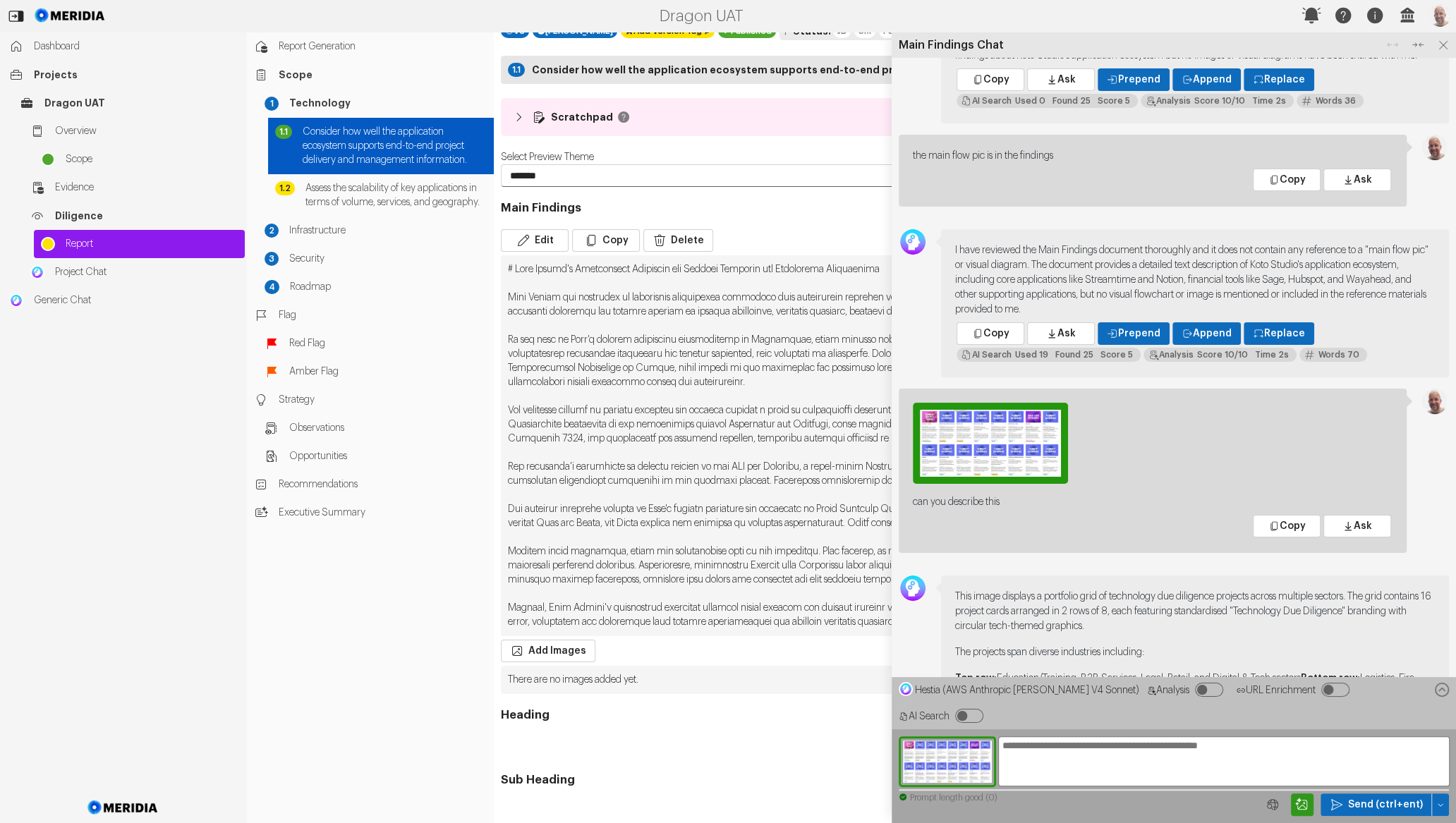
scroll to position [-413, 0]
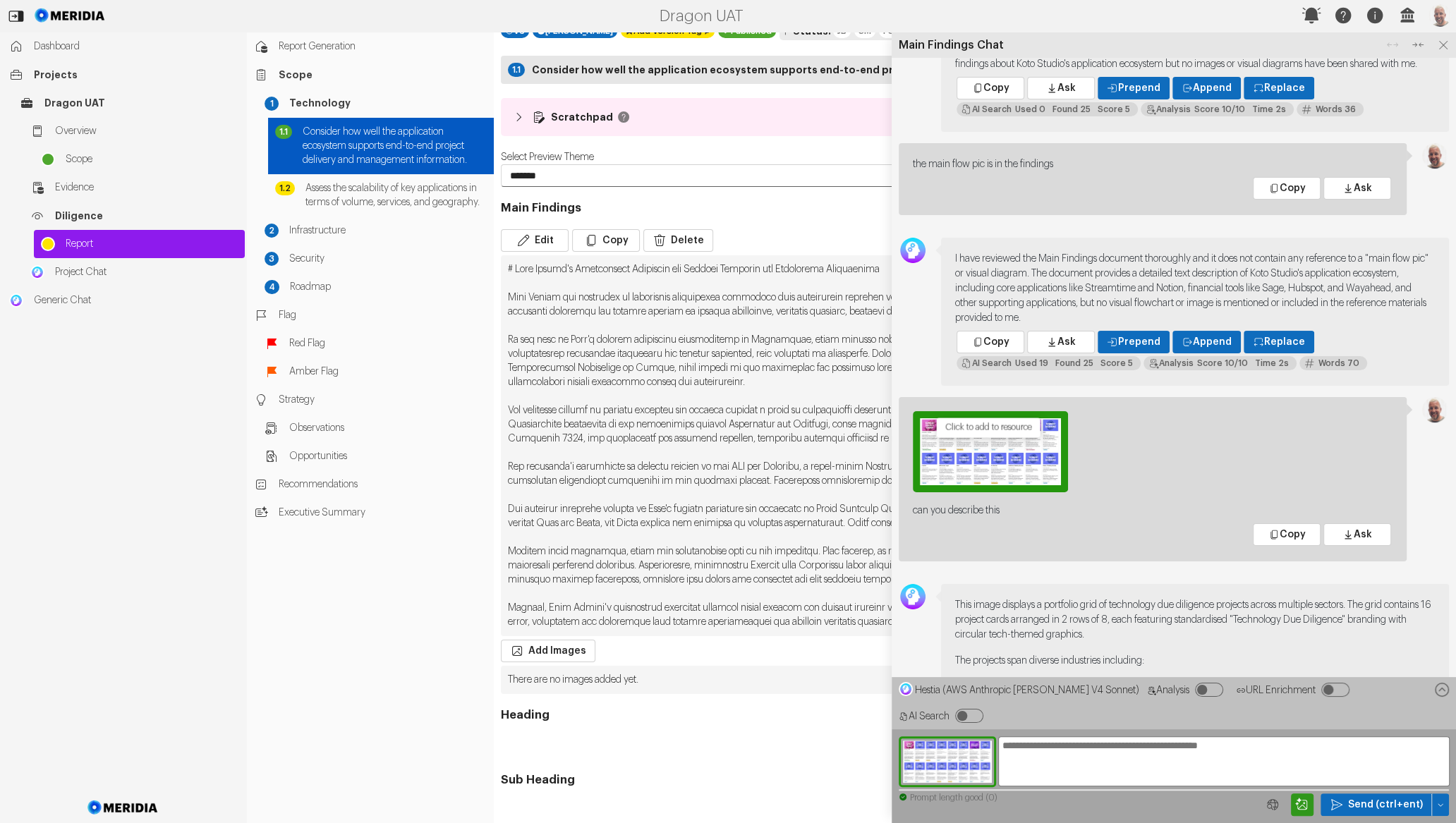
click at [1018, 492] on img "Click to add to resource" at bounding box center [990, 452] width 156 height 81
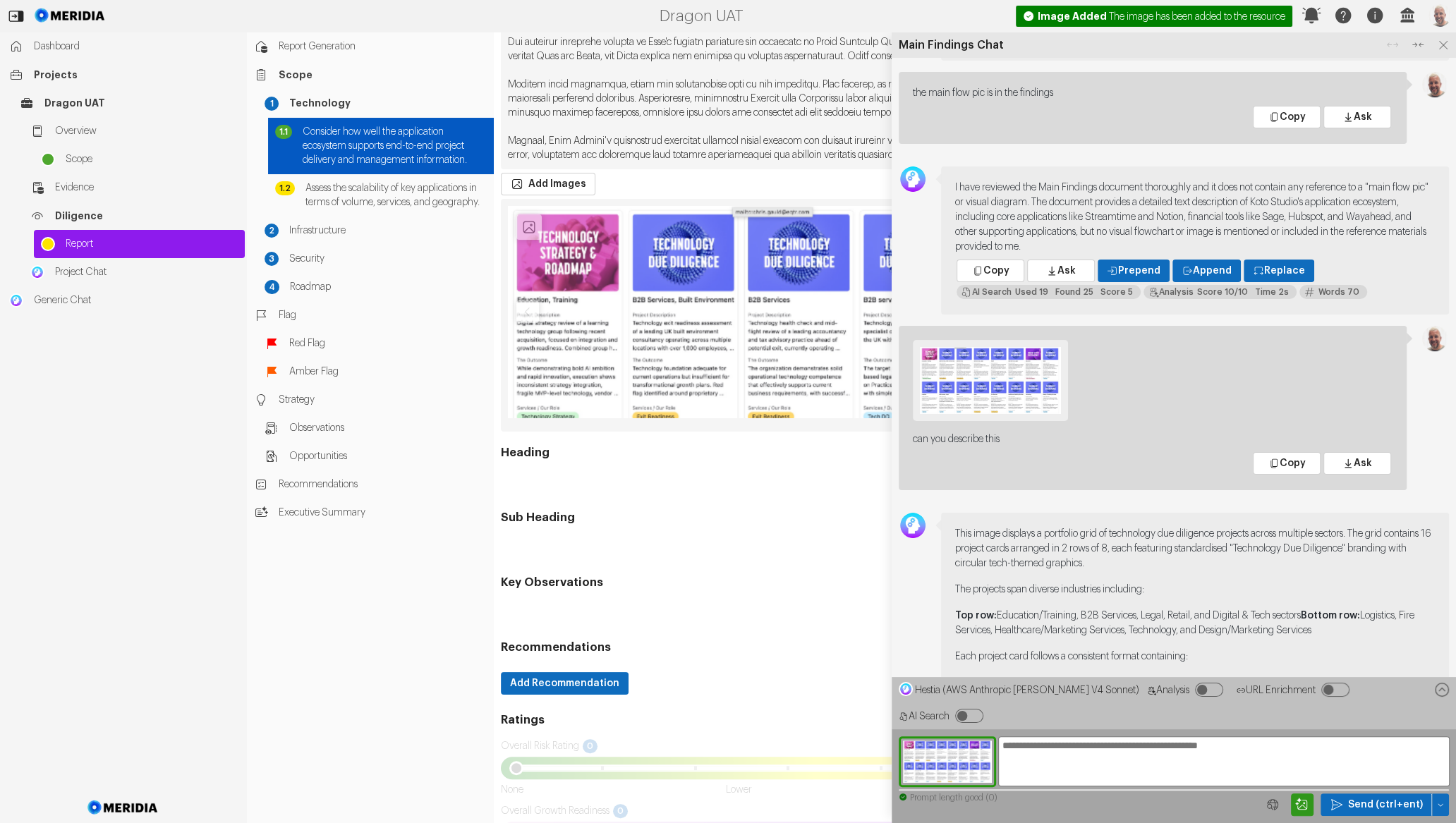
scroll to position [590, 0]
